Goal: Information Seeking & Learning: Understand process/instructions

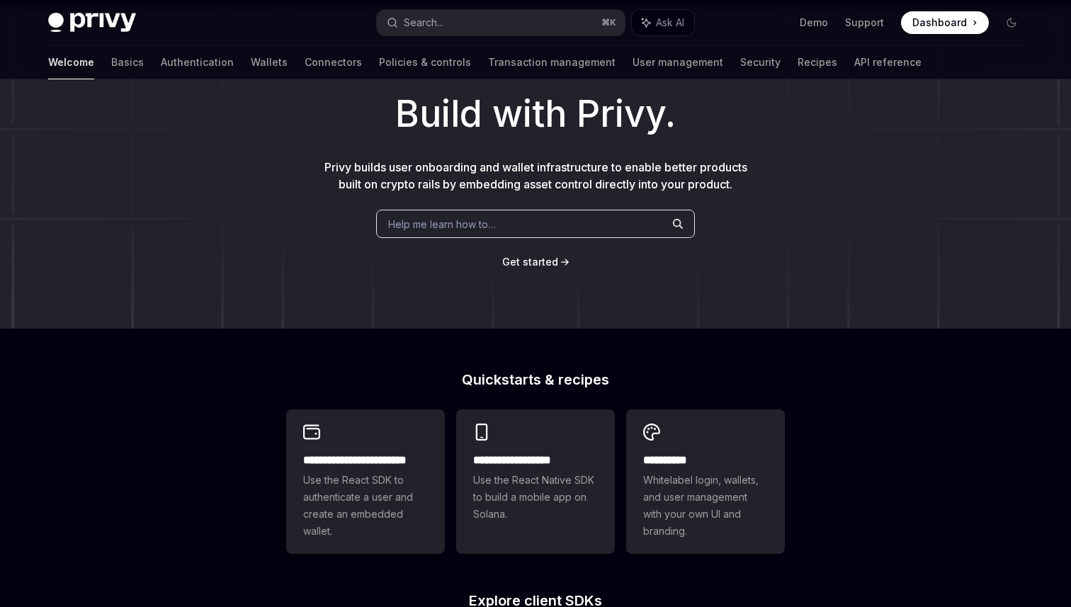
scroll to position [166, 0]
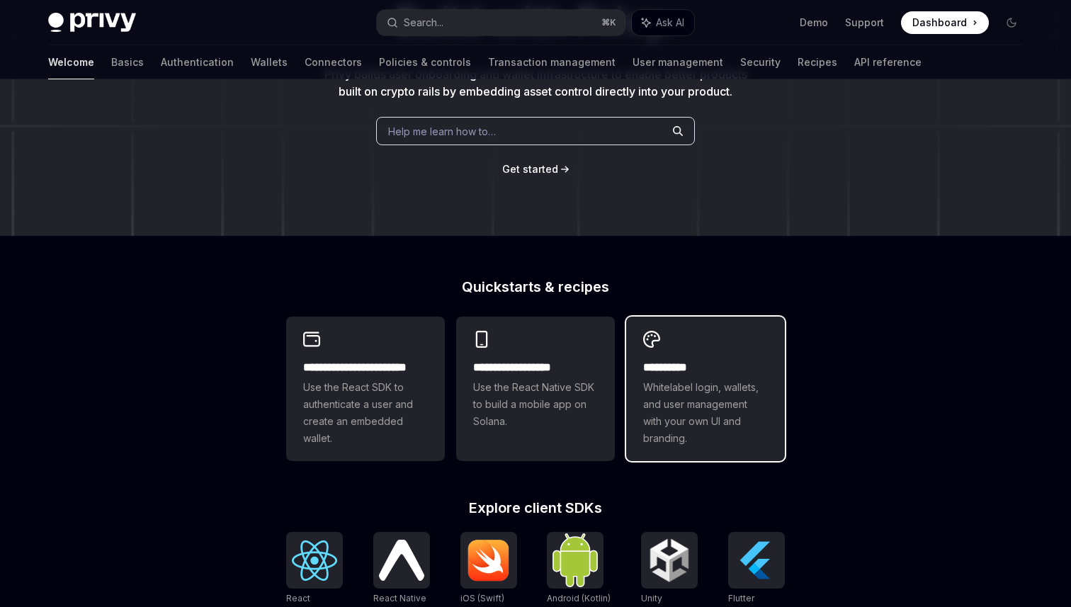
click at [738, 359] on h2 "**********" at bounding box center [705, 367] width 125 height 17
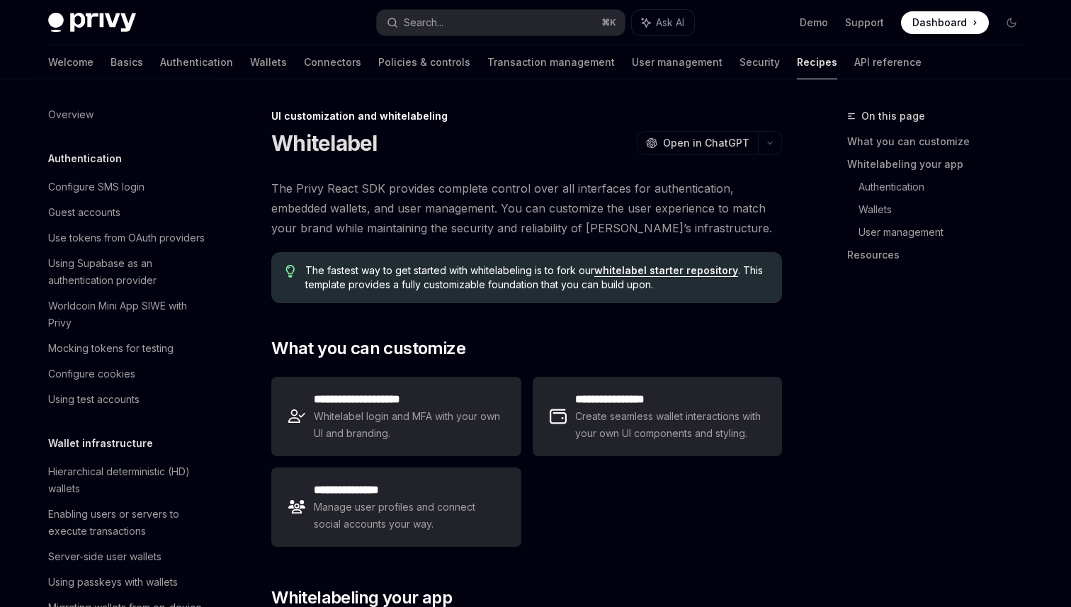
scroll to position [532, 0]
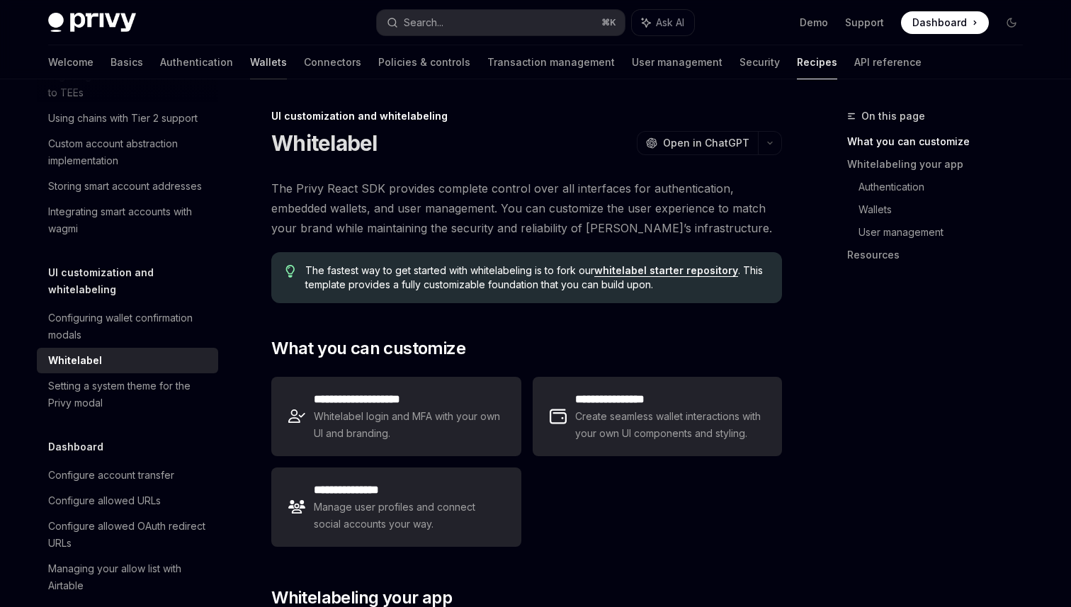
click at [250, 64] on link "Wallets" at bounding box center [268, 62] width 37 height 34
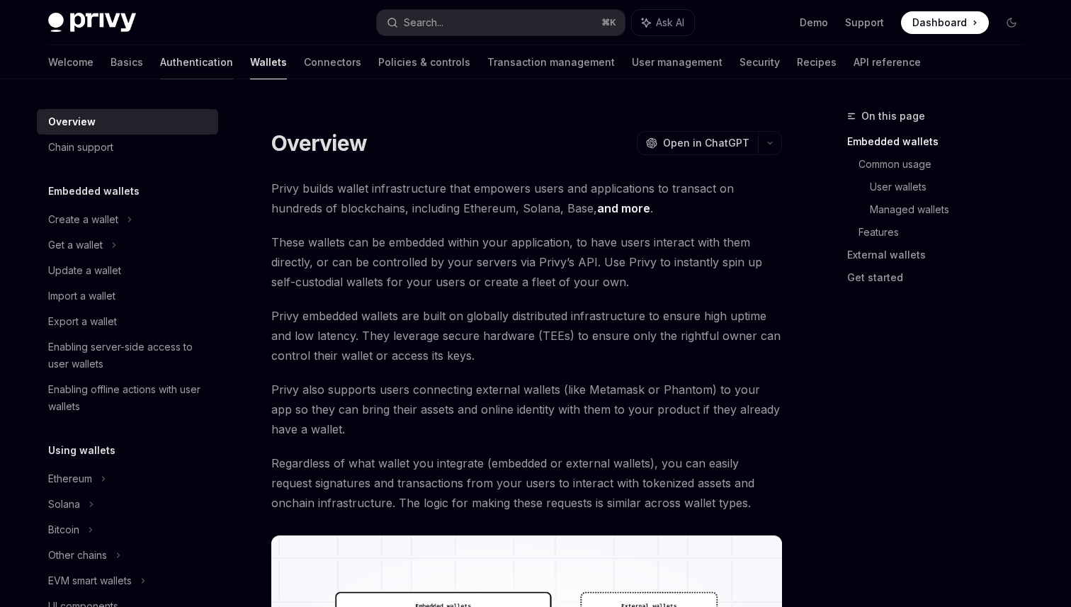
click at [160, 69] on link "Authentication" at bounding box center [196, 62] width 73 height 34
type textarea "*"
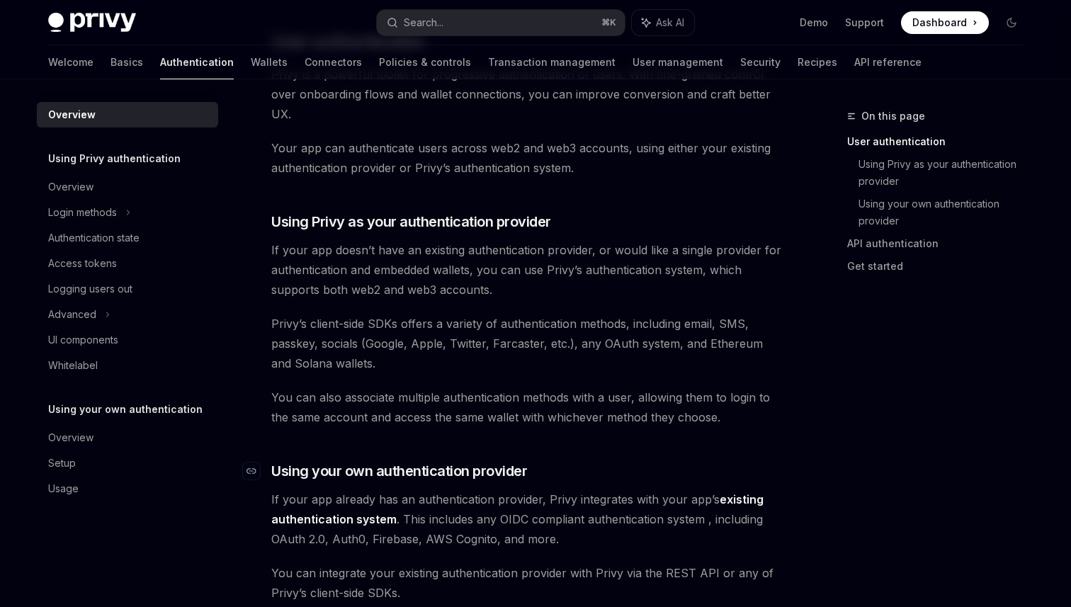
scroll to position [375, 0]
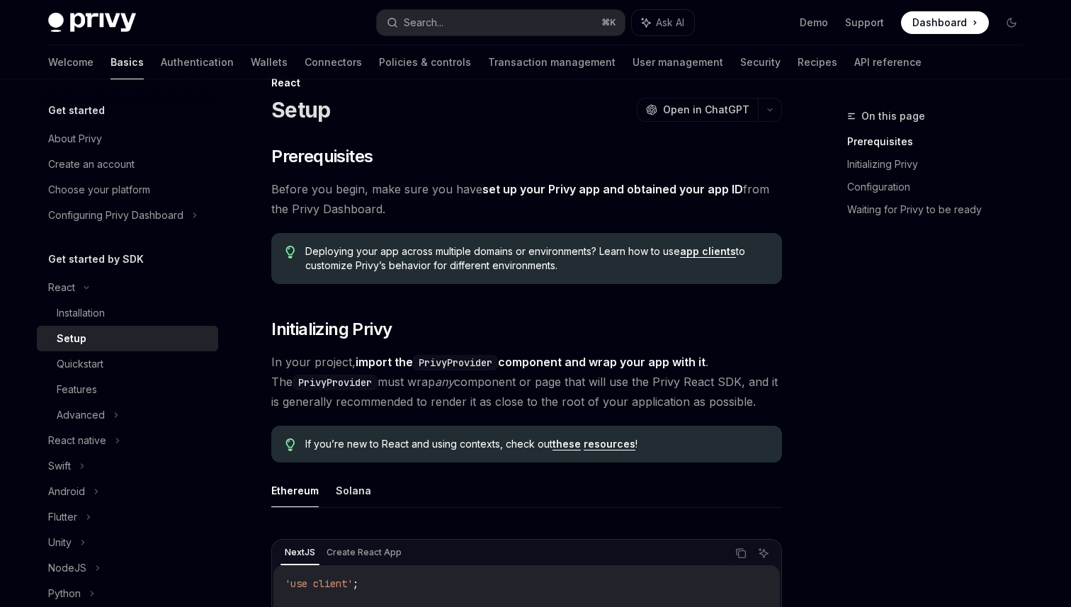
scroll to position [35, 0]
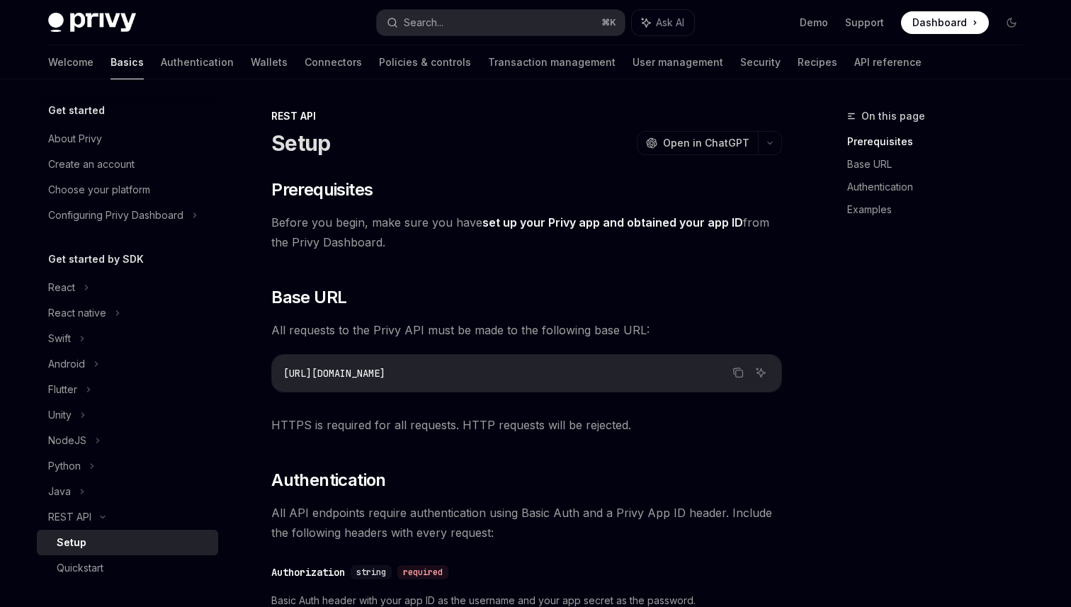
click at [530, 222] on link "set up your Privy app and obtained your app ID" at bounding box center [612, 222] width 261 height 15
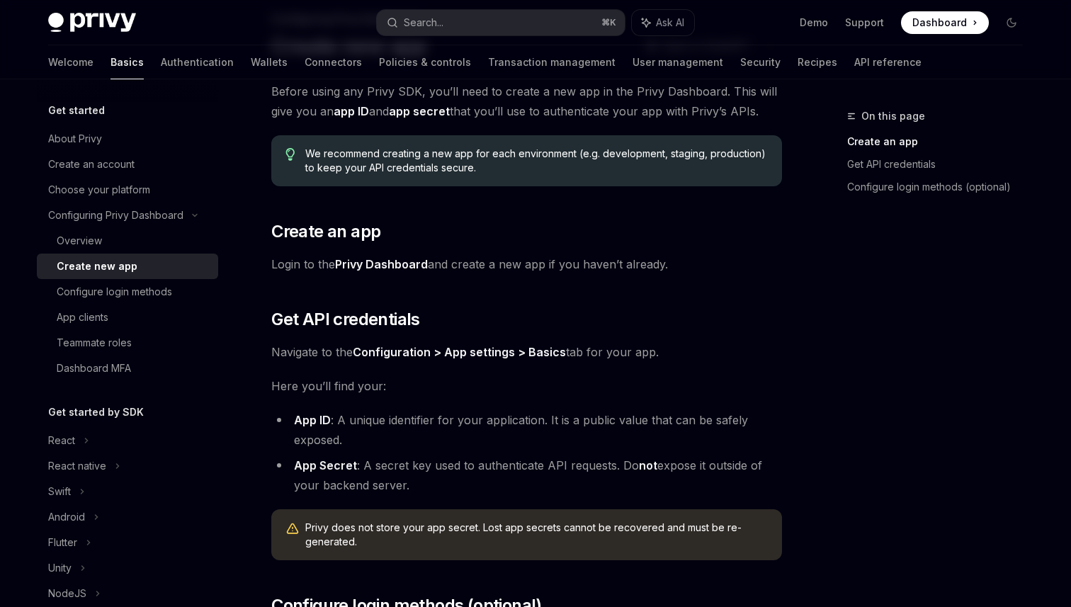
scroll to position [102, 0]
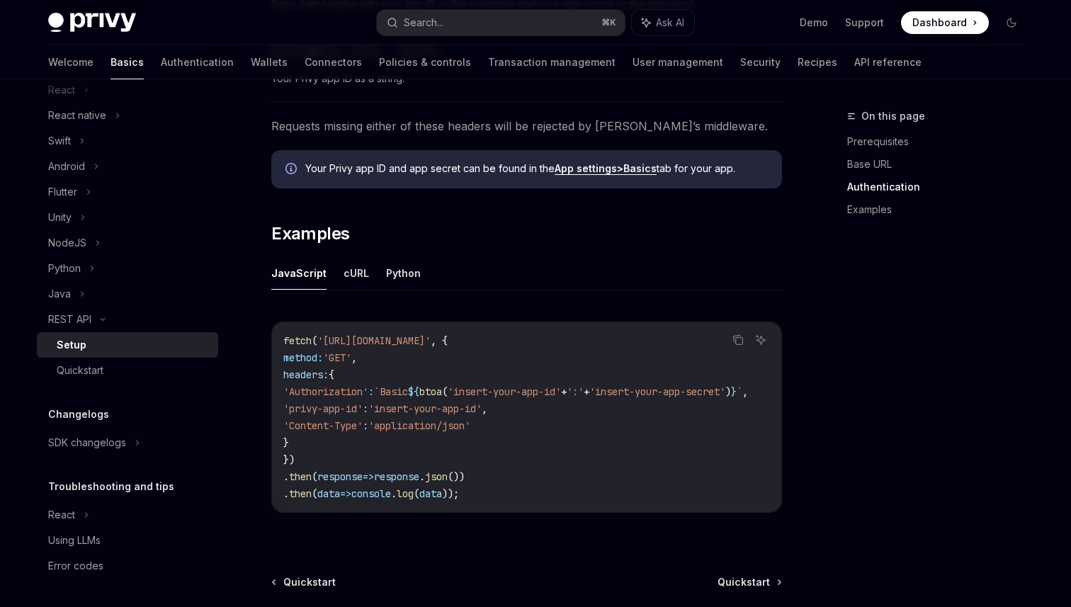
scroll to position [622, 0]
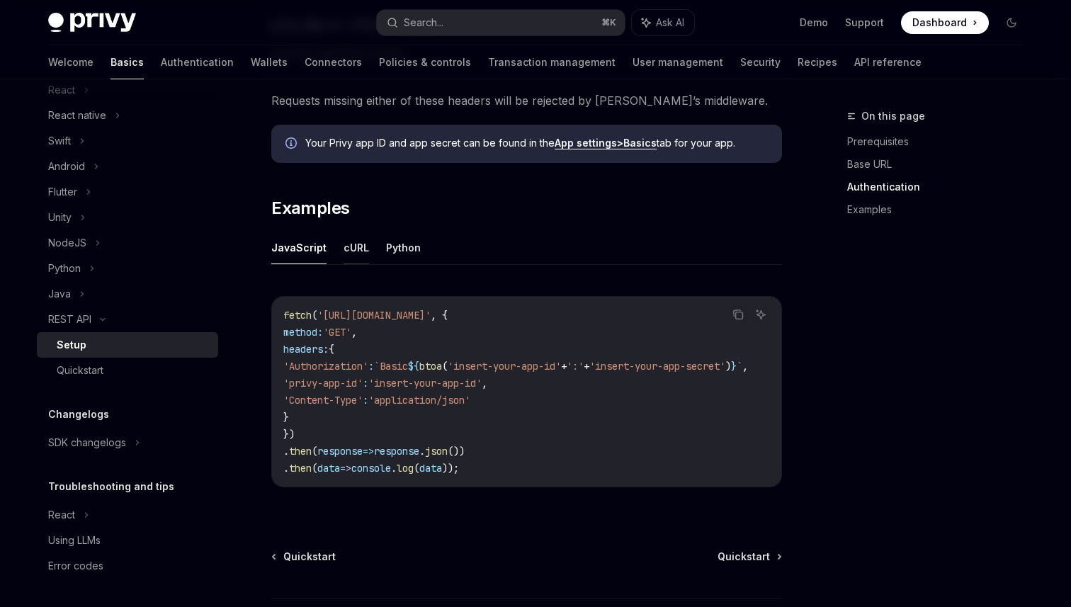
click at [350, 251] on button "cURL" at bounding box center [355, 247] width 25 height 33
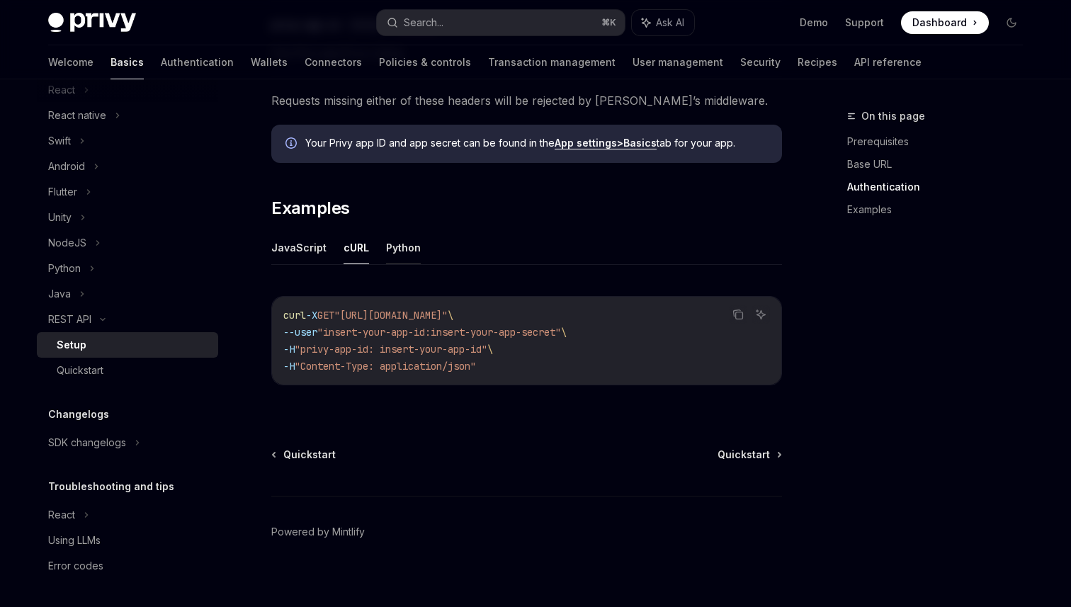
click at [399, 252] on button "Python" at bounding box center [403, 247] width 35 height 33
type textarea "*"
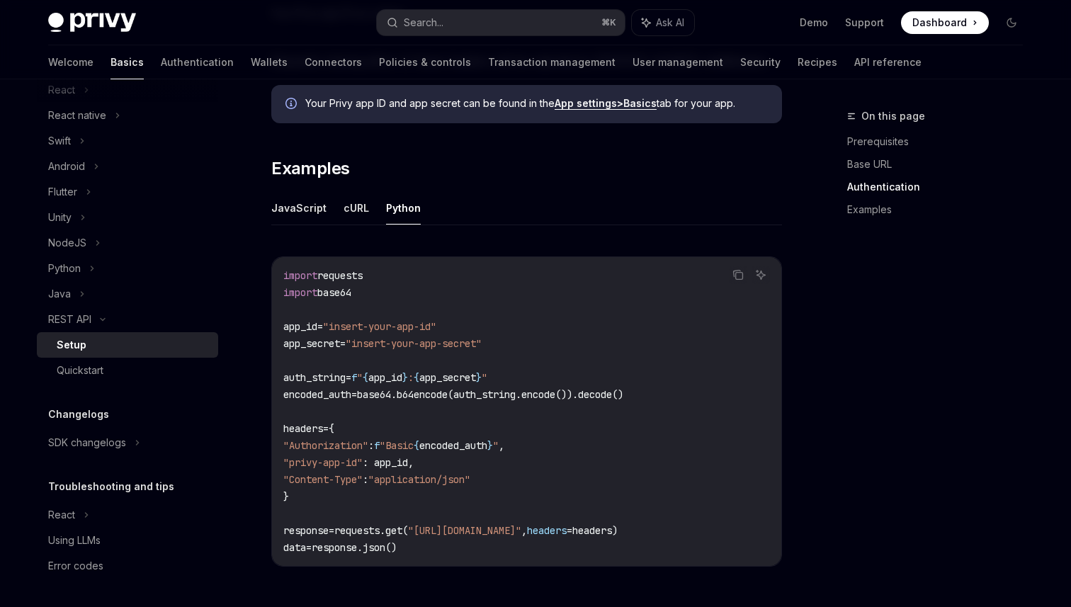
scroll to position [711, 0]
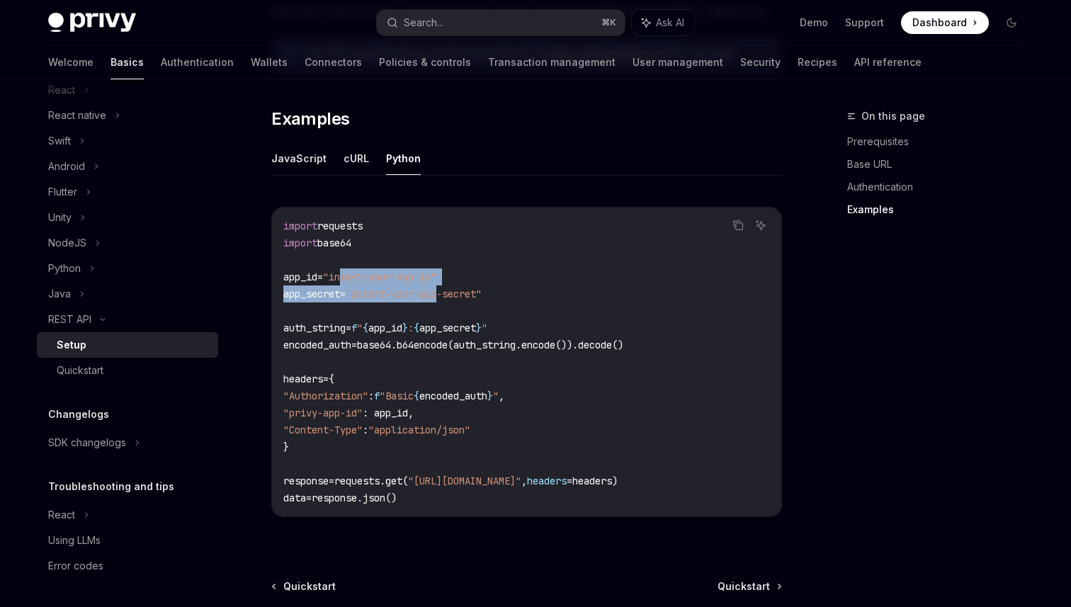
drag, startPoint x: 346, startPoint y: 271, endPoint x: 449, endPoint y: 287, distance: 103.9
click at [449, 287] on code "import requests import base64 app_id = "insert-your-app-id" app_secret = "inser…" at bounding box center [526, 361] width 487 height 289
click at [463, 295] on span ""insert-your-app-secret"" at bounding box center [414, 294] width 136 height 13
click at [397, 299] on span ""insert-your-app-secret"" at bounding box center [414, 294] width 136 height 13
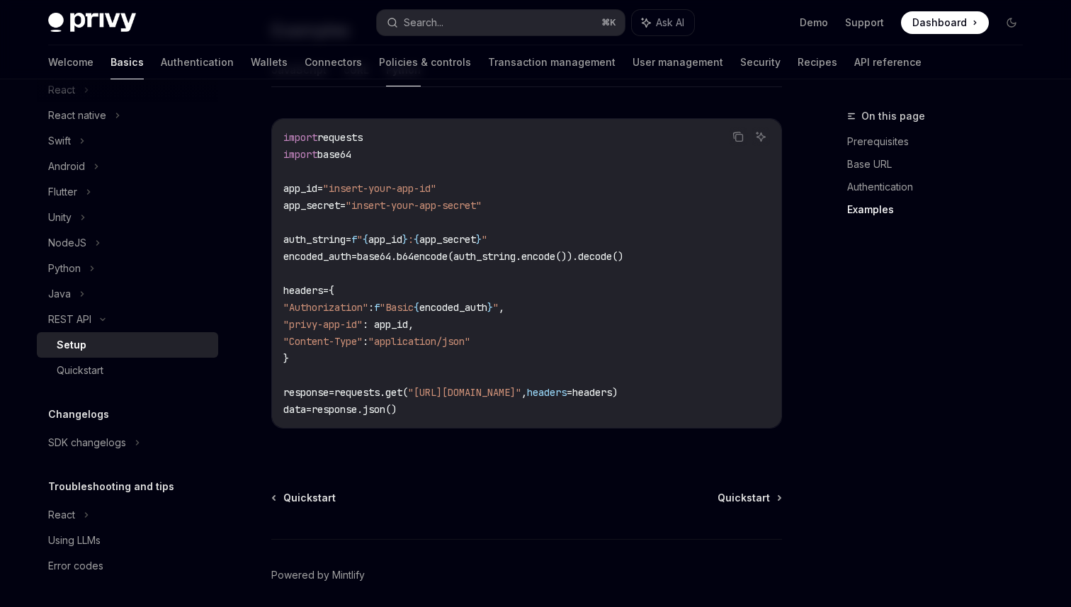
scroll to position [801, 0]
